Goal: Task Accomplishment & Management: Use online tool/utility

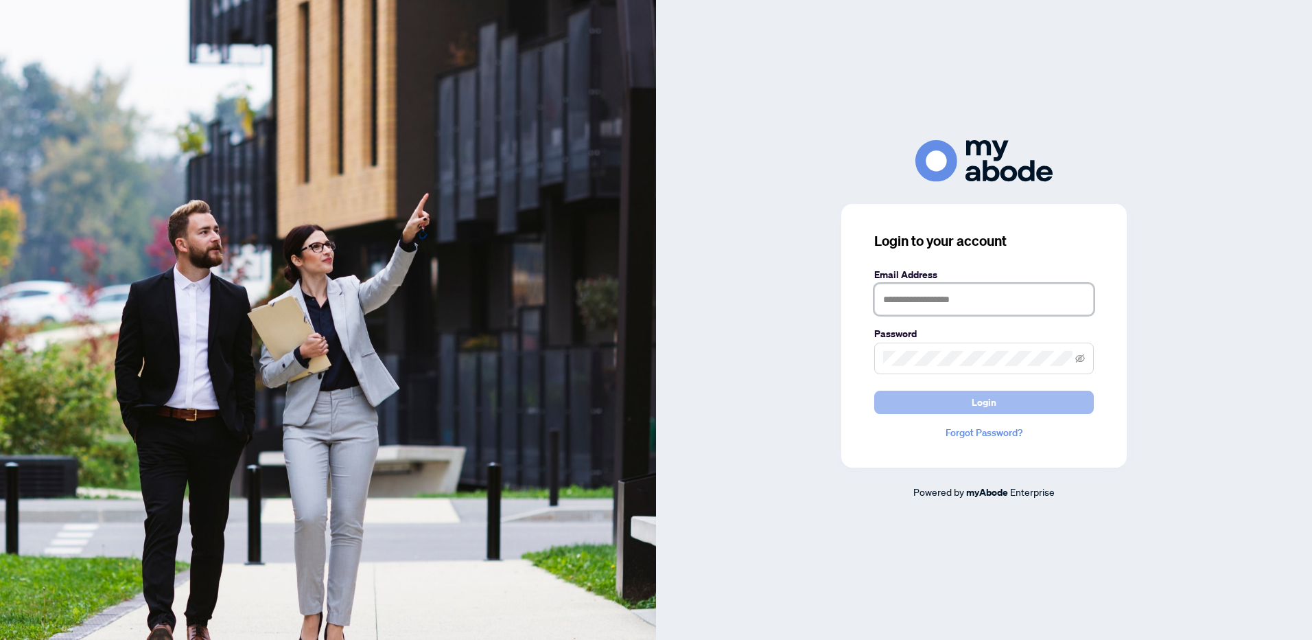
type input "**********"
click at [1009, 406] on button "Login" at bounding box center [984, 402] width 220 height 23
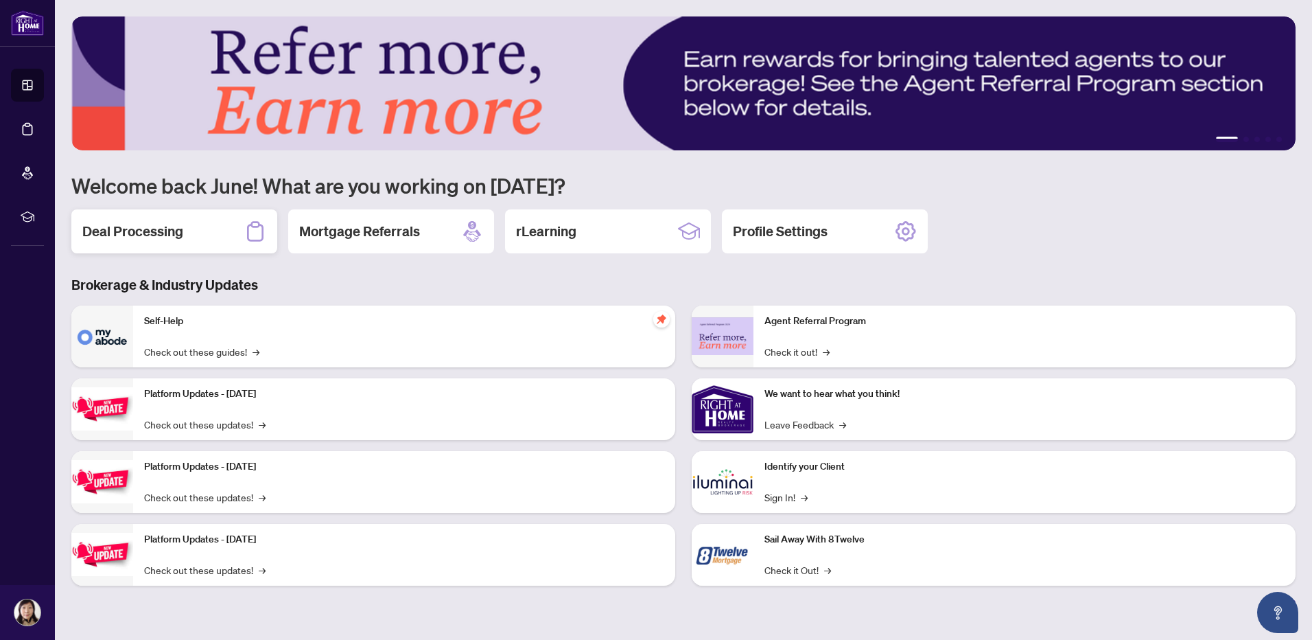
click at [139, 229] on h2 "Deal Processing" at bounding box center [132, 231] width 101 height 19
